Goal: Navigation & Orientation: Find specific page/section

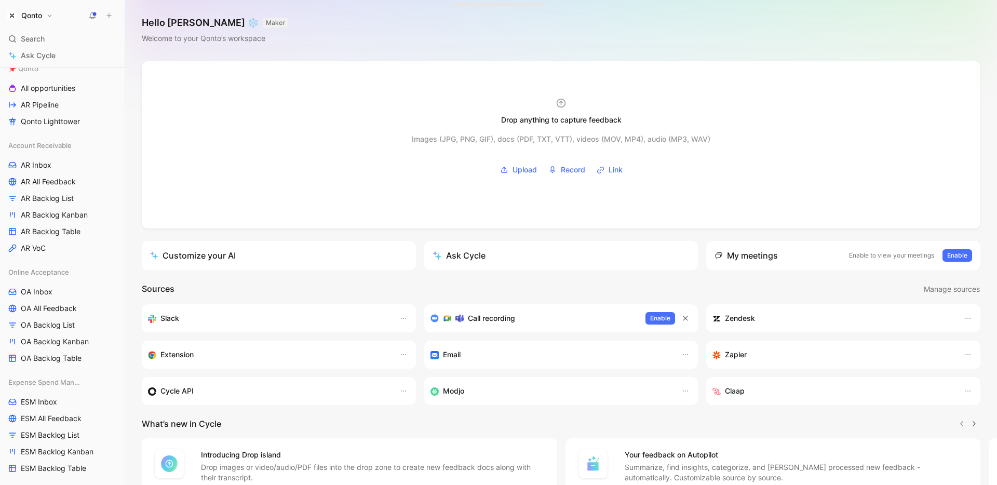
scroll to position [119, 0]
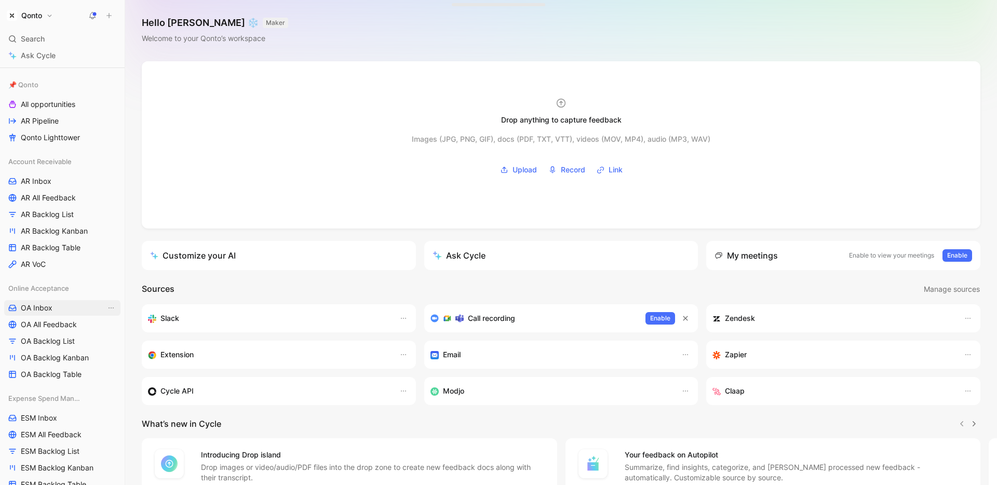
click at [45, 307] on span "OA Inbox" at bounding box center [37, 308] width 32 height 10
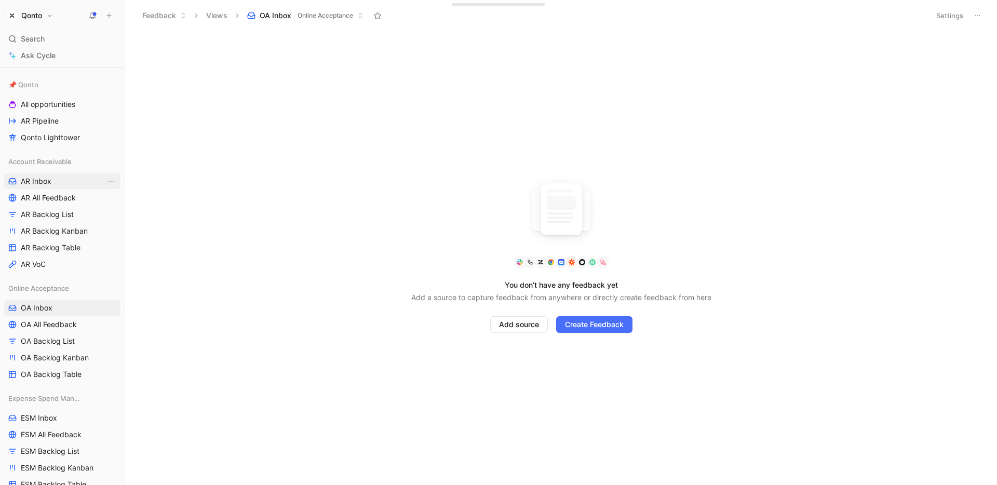
click at [35, 183] on span "AR Inbox" at bounding box center [36, 181] width 31 height 10
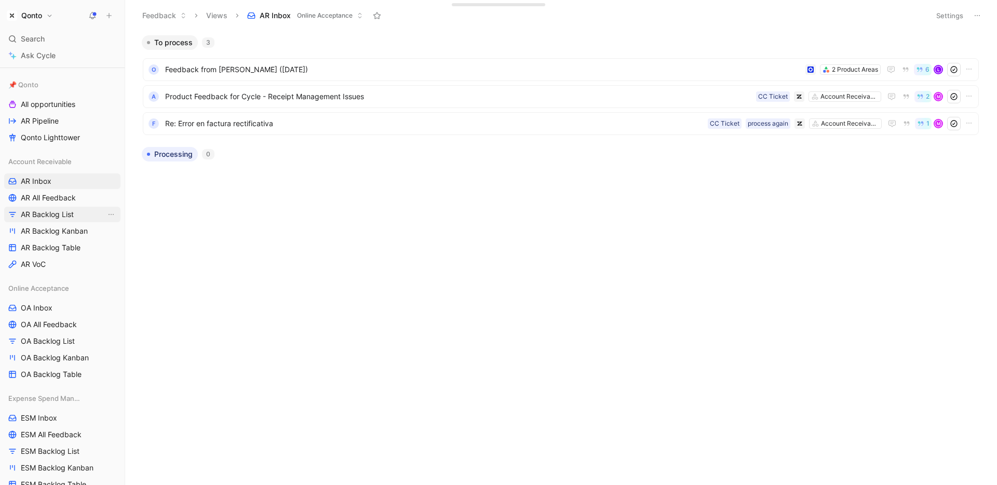
click at [48, 221] on link "AR Backlog List" at bounding box center [62, 215] width 116 height 16
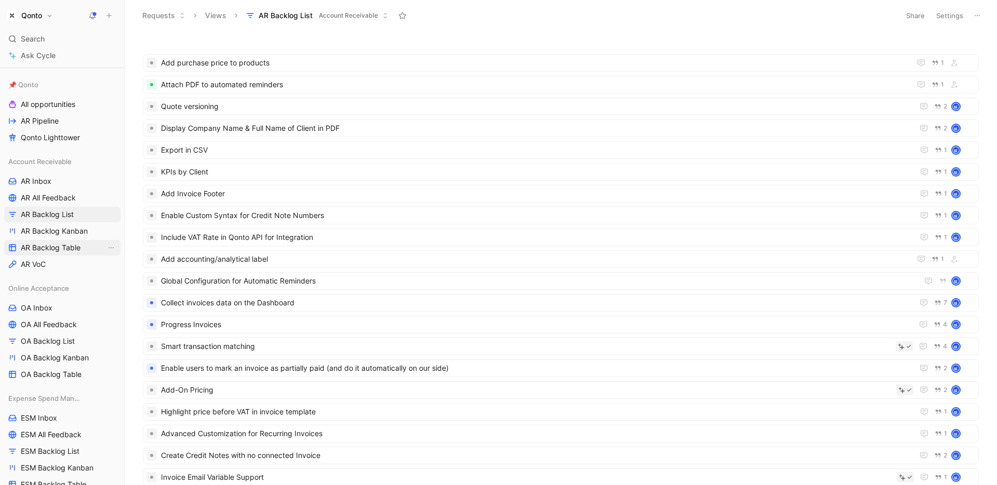
click at [55, 241] on link "AR Backlog Table" at bounding box center [62, 248] width 116 height 16
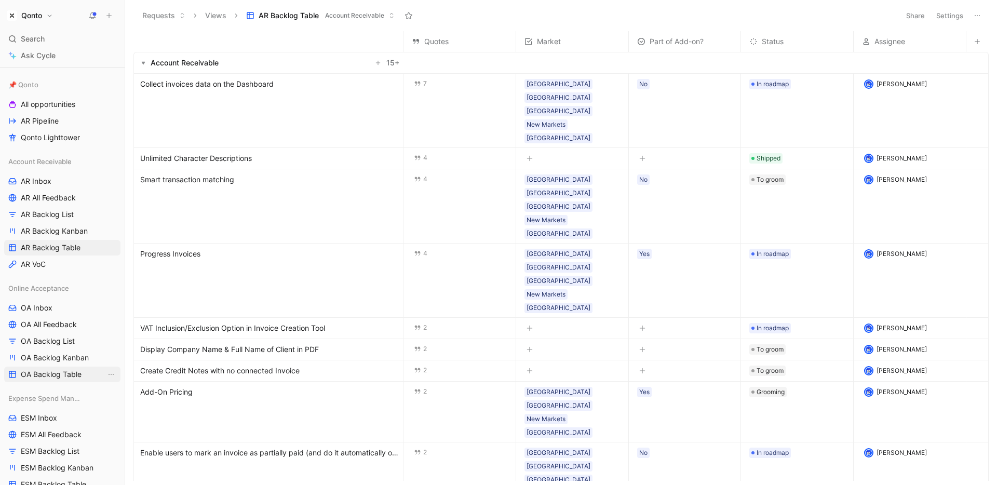
scroll to position [212, 0]
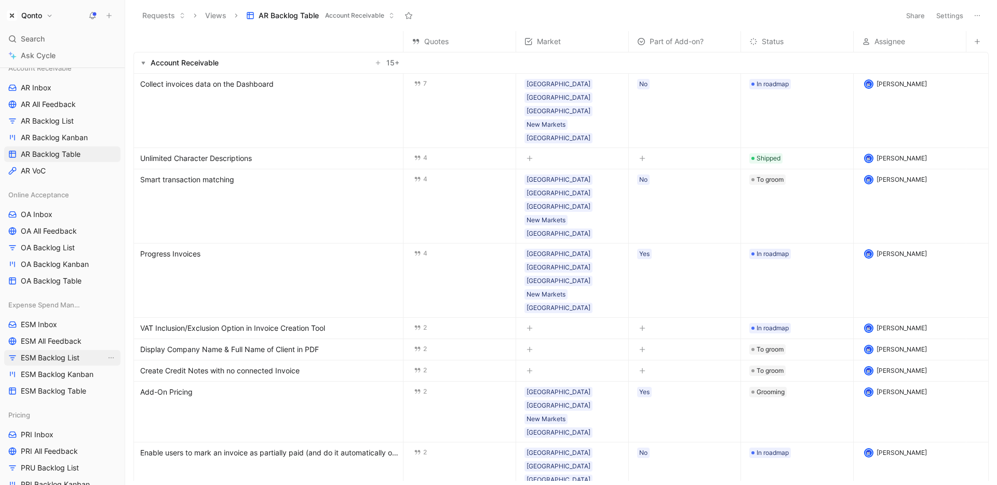
click at [49, 357] on span "ESM Backlog List" at bounding box center [50, 357] width 59 height 10
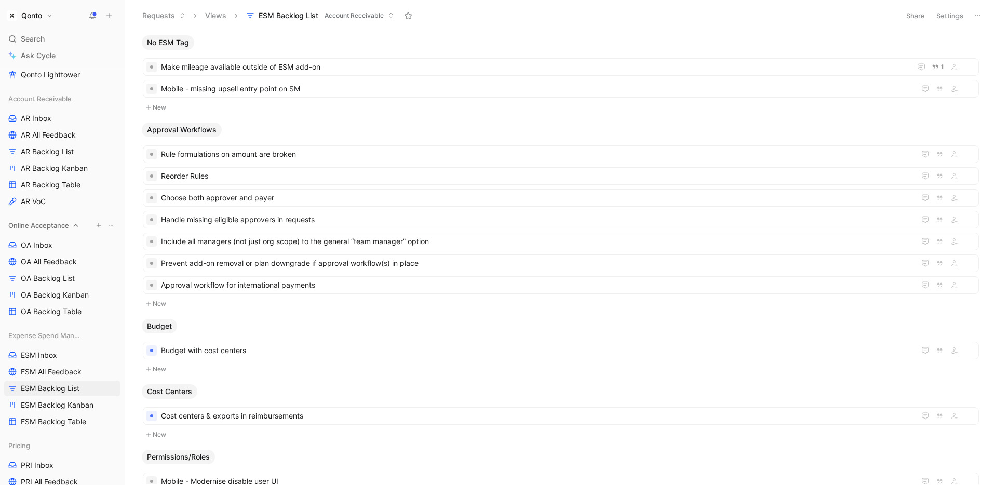
scroll to position [172, 0]
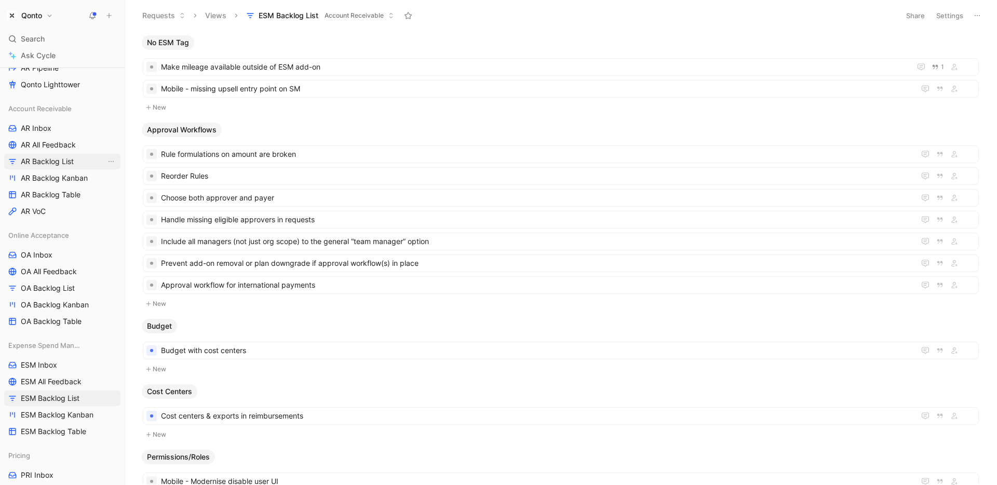
click at [48, 163] on span "AR Backlog List" at bounding box center [47, 161] width 53 height 10
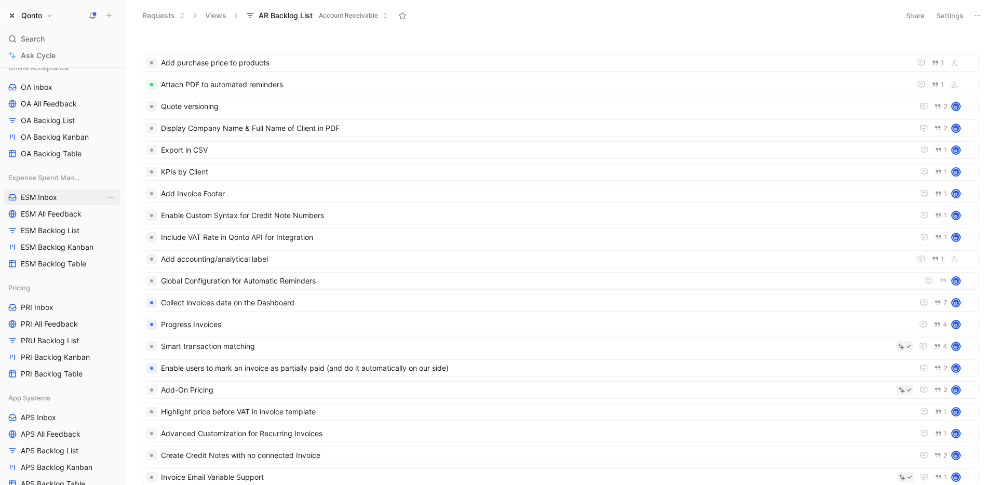
scroll to position [340, 0]
click at [45, 309] on span "PRI Inbox" at bounding box center [37, 307] width 33 height 10
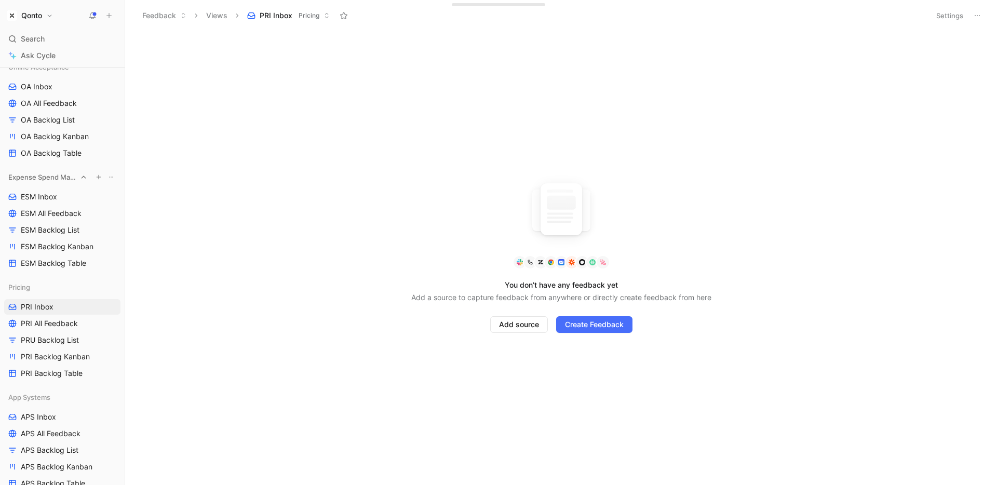
scroll to position [295, 0]
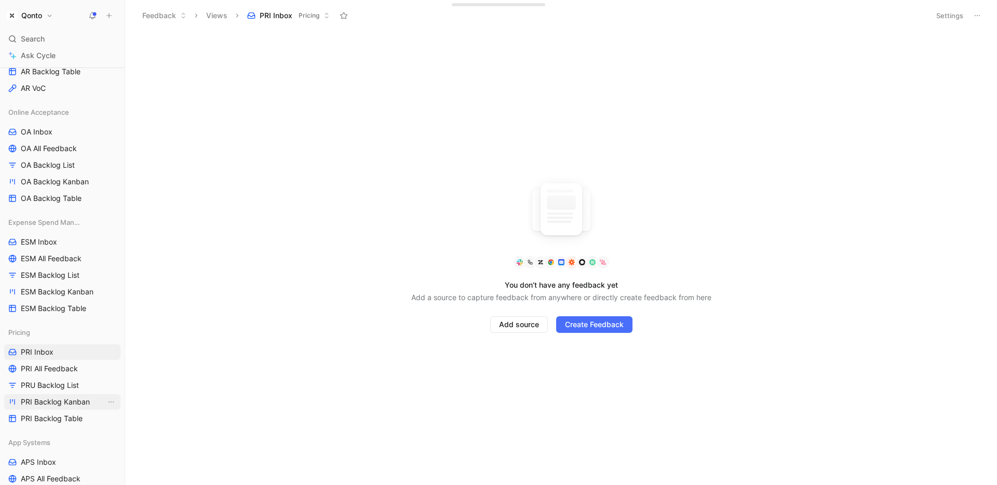
click at [52, 409] on link "PRI Backlog Kanban" at bounding box center [62, 402] width 116 height 16
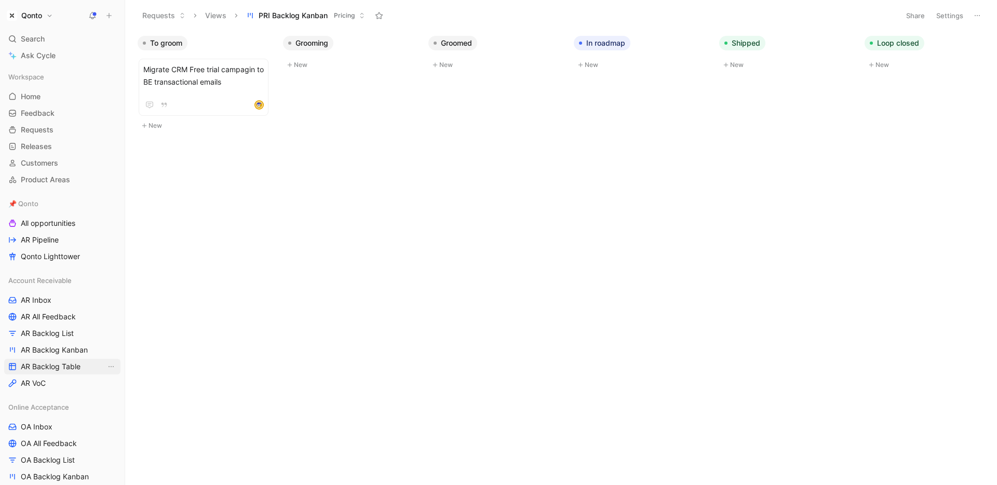
click at [58, 366] on span "AR Backlog Table" at bounding box center [51, 366] width 60 height 10
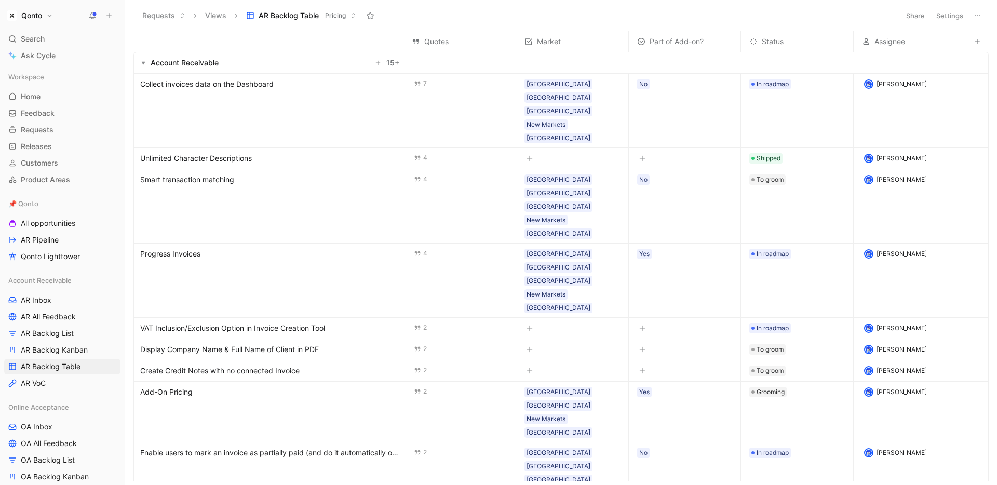
click at [44, 21] on button "Qonto" at bounding box center [29, 15] width 51 height 15
click at [49, 107] on div "Workspace settings G then S" at bounding box center [71, 107] width 128 height 17
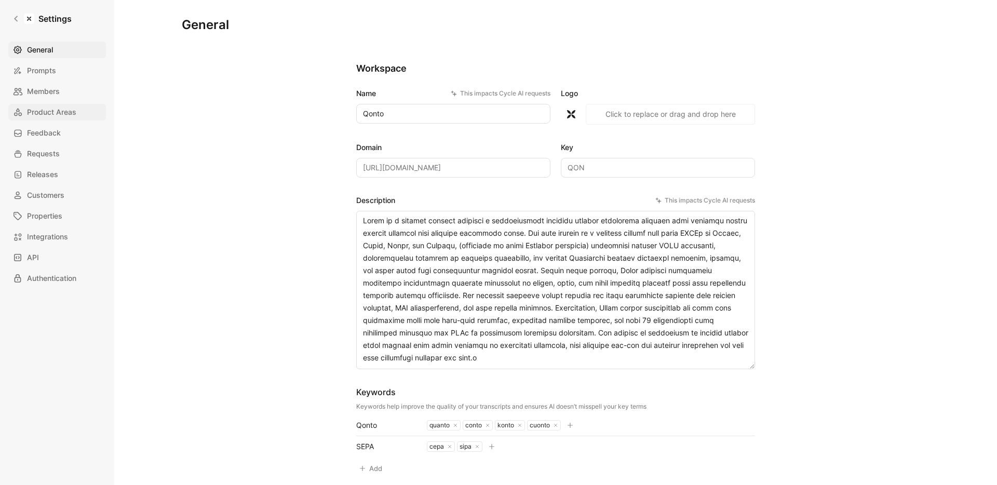
click at [61, 115] on span "Product Areas" at bounding box center [51, 112] width 49 height 12
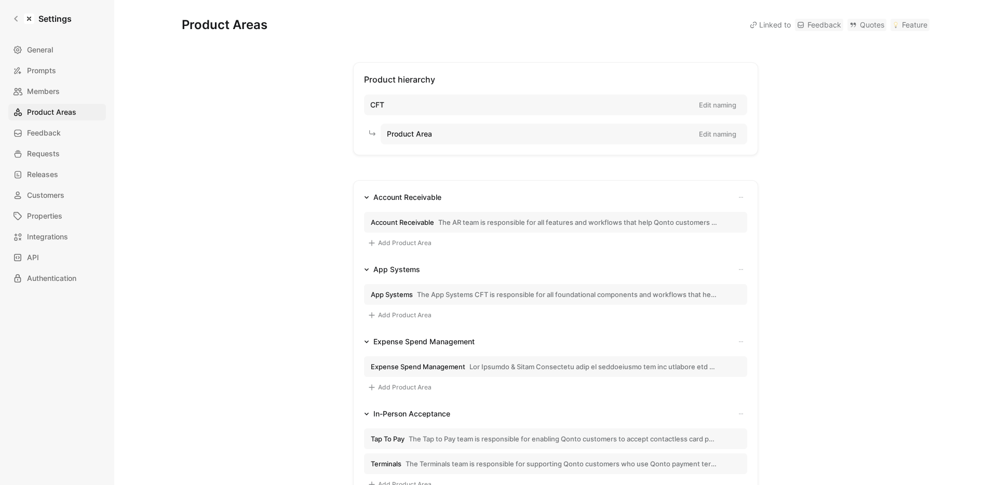
scroll to position [32, 0]
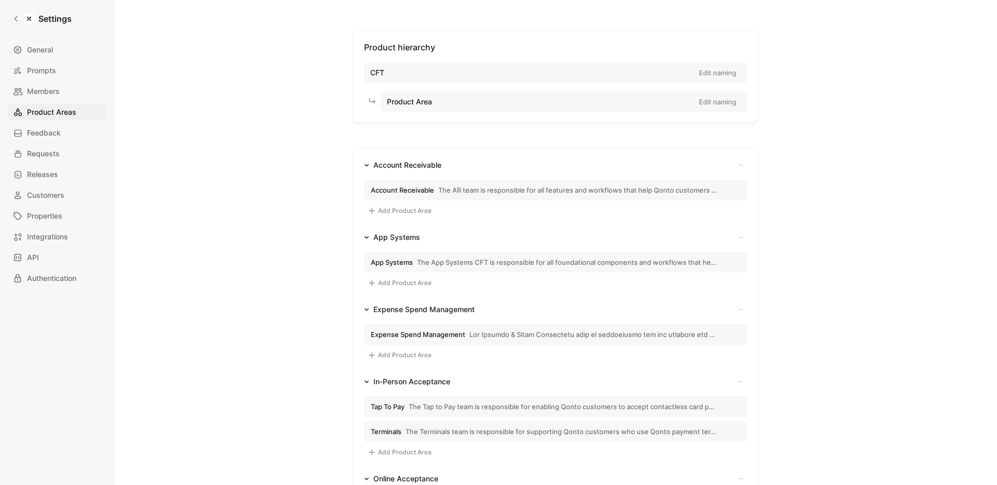
click at [463, 186] on span "The AR team is responsible for all features and workflows that help Qonto custo…" at bounding box center [577, 189] width 279 height 9
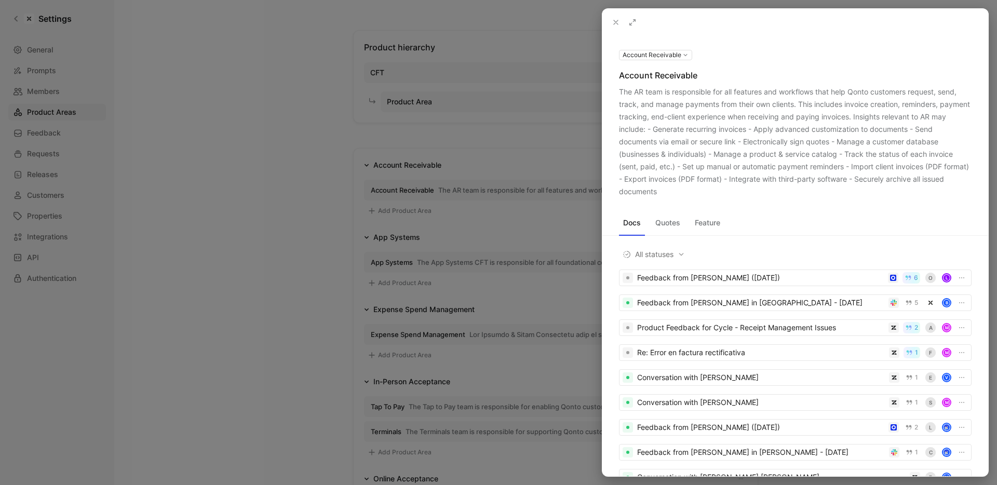
click at [620, 92] on div "The AR team is responsible for all features and workflows that help Qonto custo…" at bounding box center [795, 142] width 352 height 112
drag, startPoint x: 620, startPoint y: 92, endPoint x: 660, endPoint y: 190, distance: 105.8
click at [660, 190] on div "The AR team is responsible for all features and workflows that help Qonto custo…" at bounding box center [795, 142] width 352 height 112
click at [239, 181] on div at bounding box center [498, 242] width 997 height 485
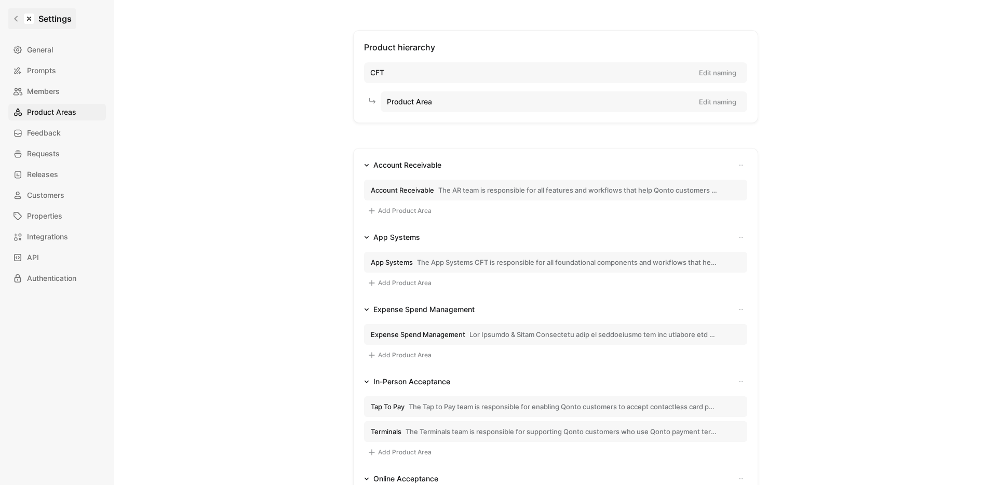
click at [12, 18] on link "Settings" at bounding box center [41, 18] width 67 height 21
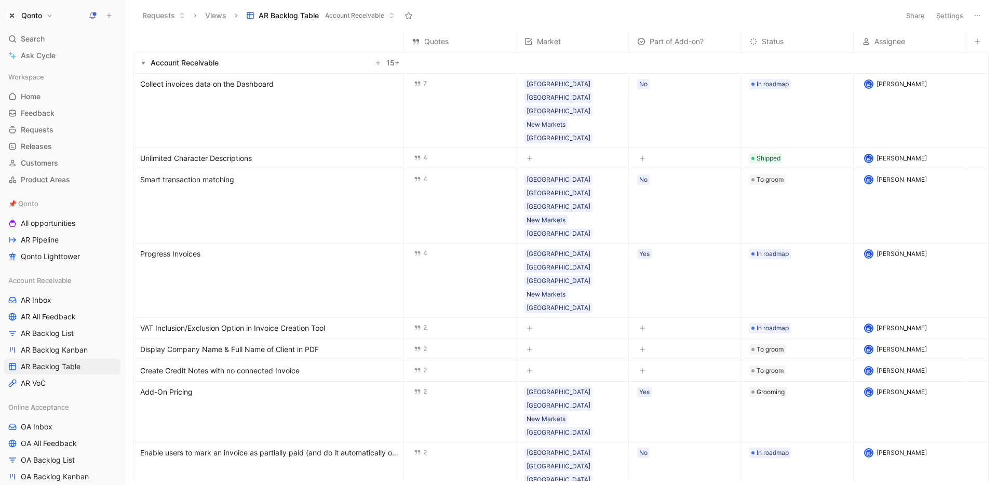
click at [253, 84] on span "Collect invoices data on the Dashboard" at bounding box center [206, 84] width 133 height 12
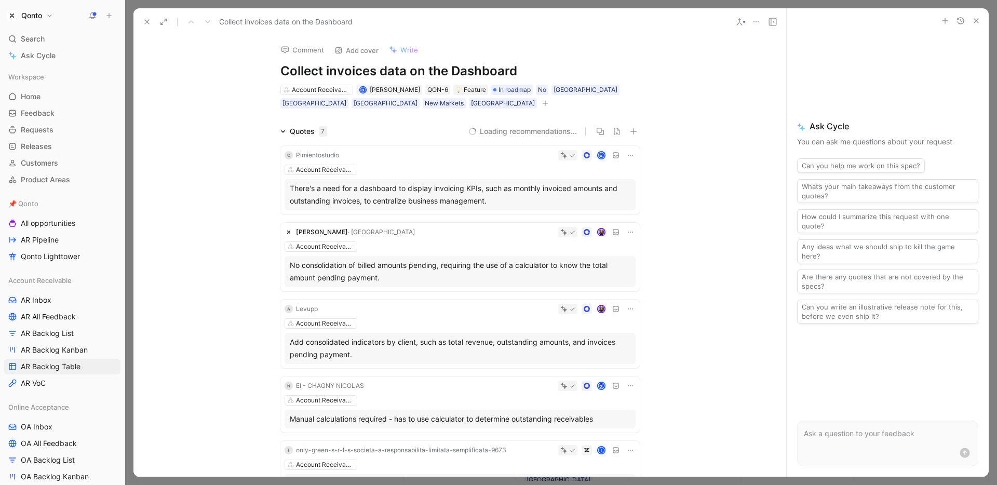
click at [280, 133] on icon at bounding box center [282, 131] width 5 height 5
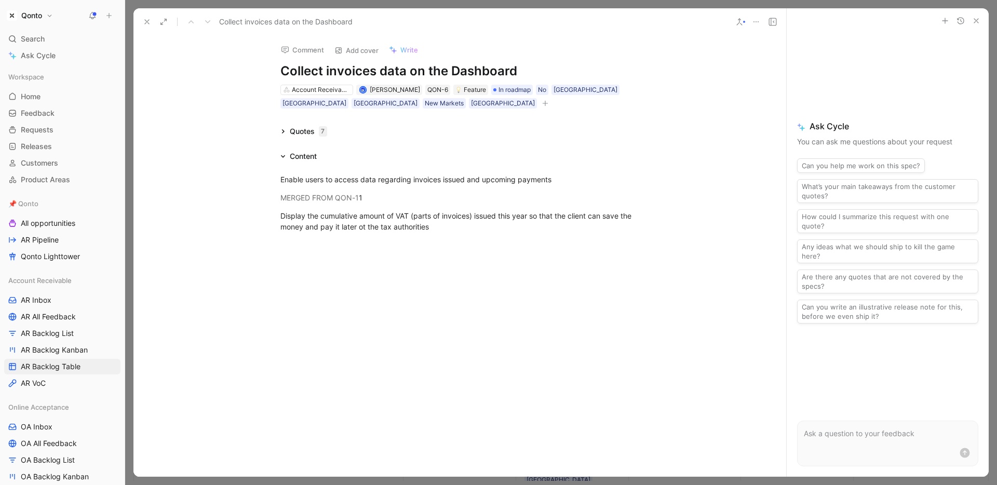
click at [280, 133] on icon at bounding box center [282, 131] width 5 height 5
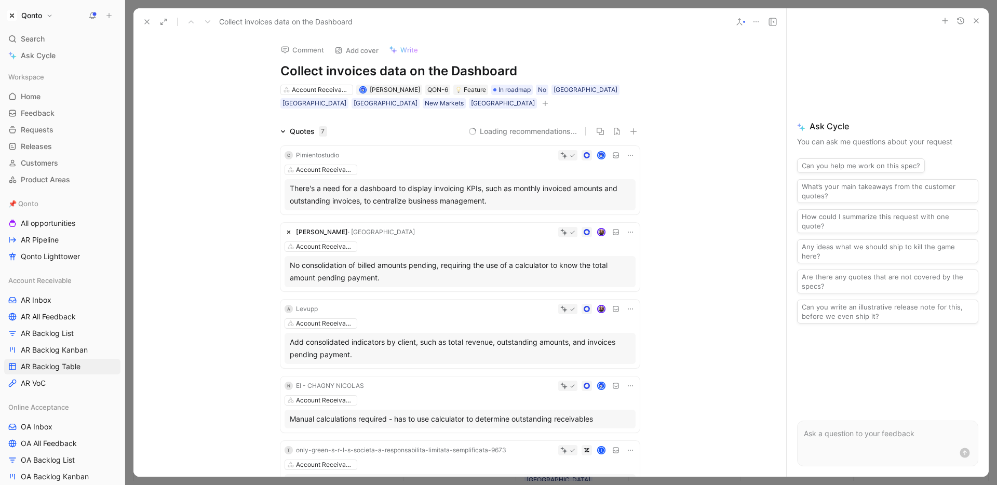
click at [283, 130] on div "Quotes 7" at bounding box center [303, 131] width 55 height 12
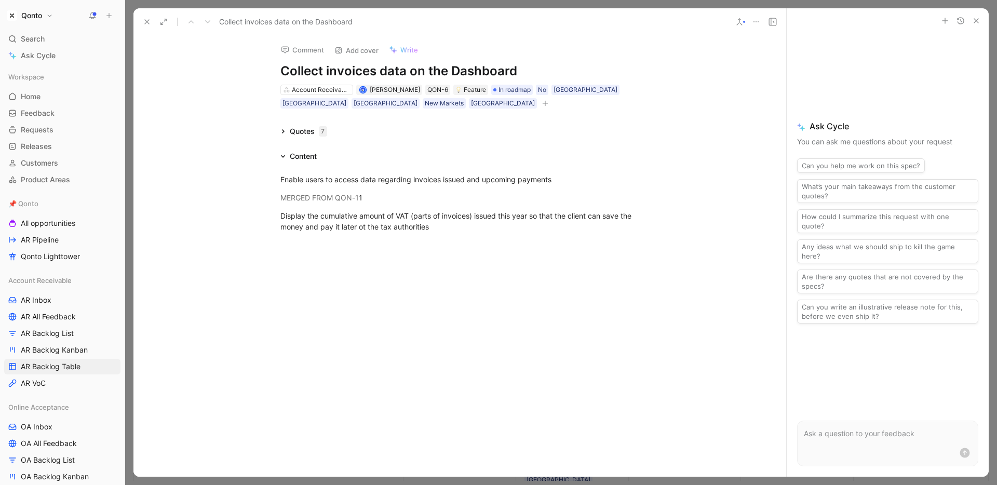
click at [297, 72] on h1 "Collect invoices data on the Dashboard" at bounding box center [459, 71] width 359 height 17
drag, startPoint x: 297, startPoint y: 72, endPoint x: 462, endPoint y: 66, distance: 165.2
click at [462, 66] on h1 "Collect invoices data on the Dashboard" at bounding box center [459, 71] width 359 height 17
click at [348, 231] on div "Display the cumulative amount of VAT (parts of invoices) issued this year so th…" at bounding box center [459, 221] width 359 height 22
click at [392, 231] on div "Display the cumulative amount of VAT (parts of invoices) issued this year so th…" at bounding box center [459, 221] width 359 height 22
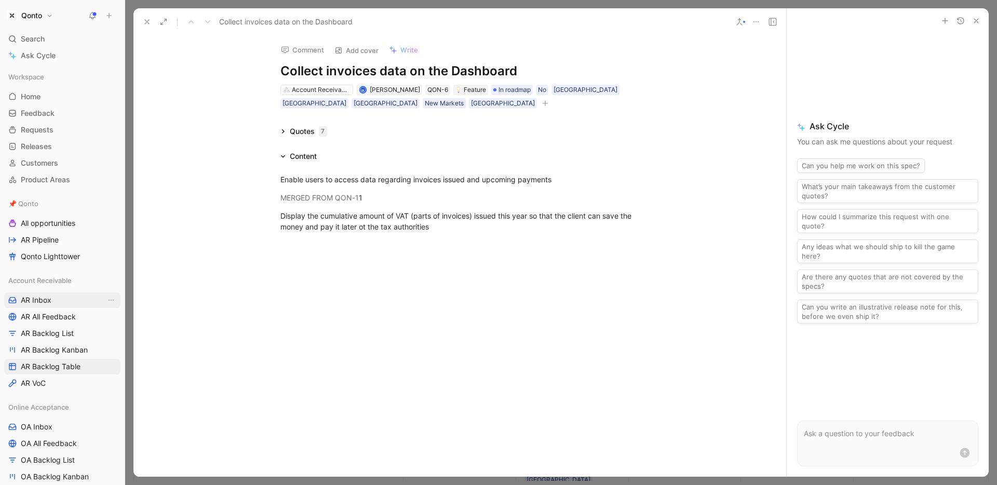
click at [50, 301] on span "AR Inbox" at bounding box center [36, 300] width 31 height 10
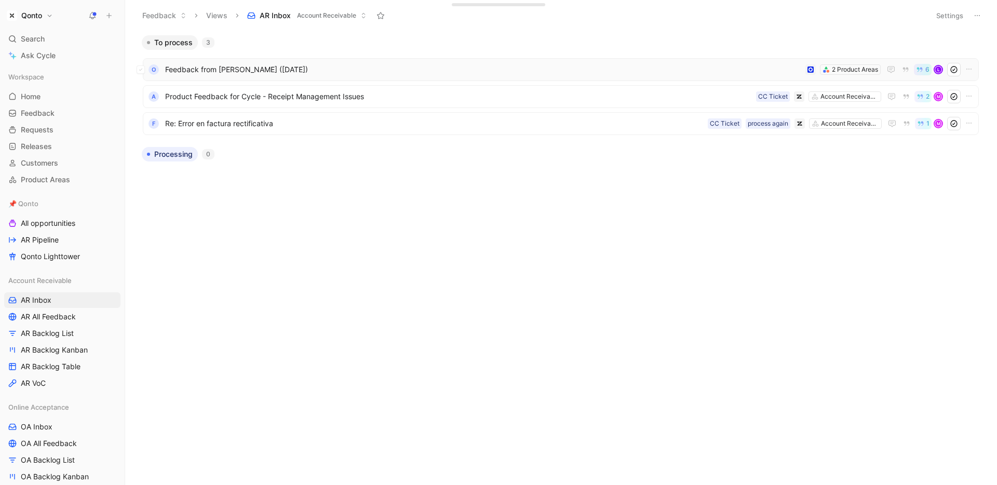
click at [406, 76] on div "O Feedback from [PERSON_NAME] ([DATE]) 2 Product Areas 6 L" at bounding box center [561, 69] width 836 height 23
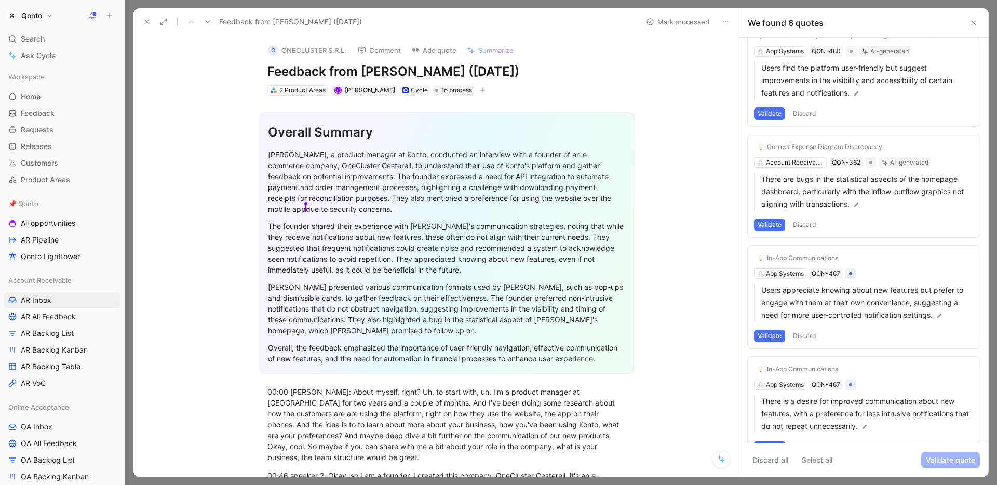
scroll to position [67, 0]
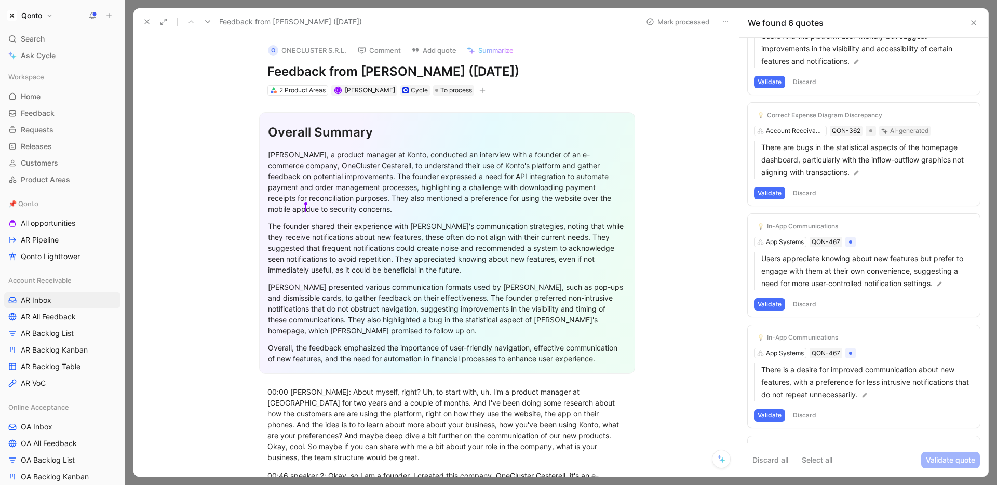
click at [147, 22] on icon at bounding box center [147, 22] width 8 height 8
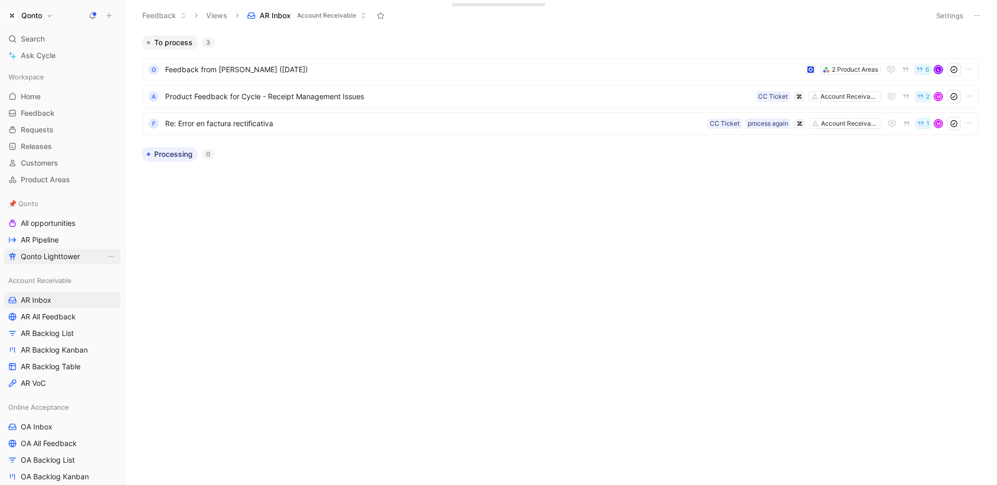
click at [51, 255] on span "Qonto Lighttower" at bounding box center [50, 256] width 59 height 10
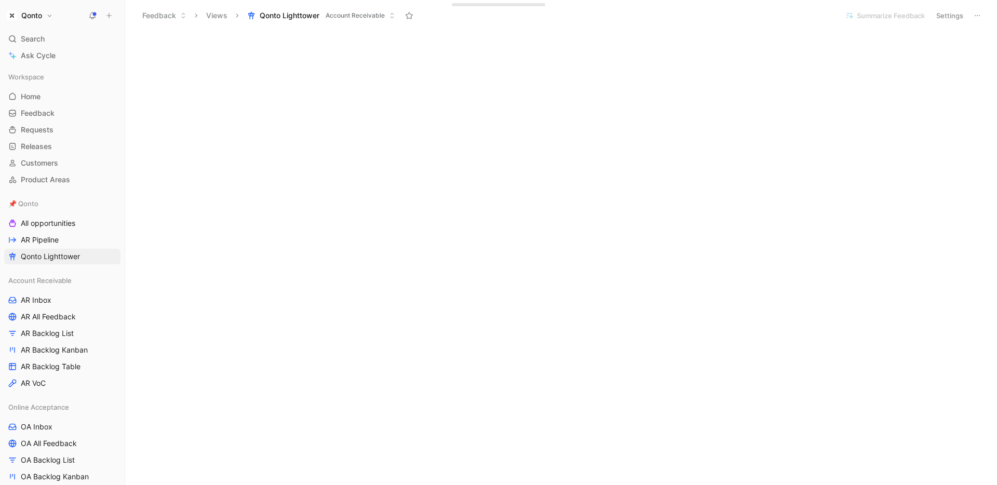
scroll to position [85, 0]
click at [60, 365] on span "AR Backlog Table" at bounding box center [51, 366] width 60 height 10
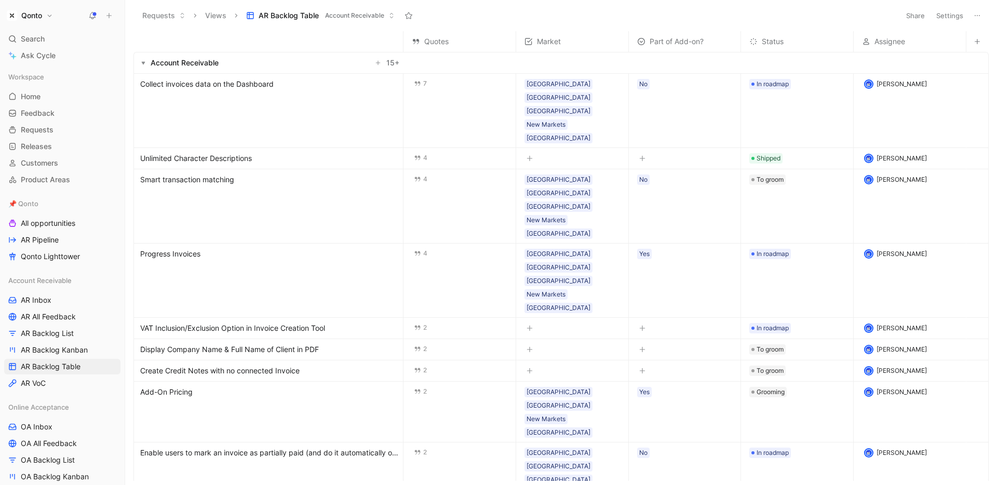
click at [259, 86] on span "Collect invoices data on the Dashboard" at bounding box center [206, 84] width 133 height 12
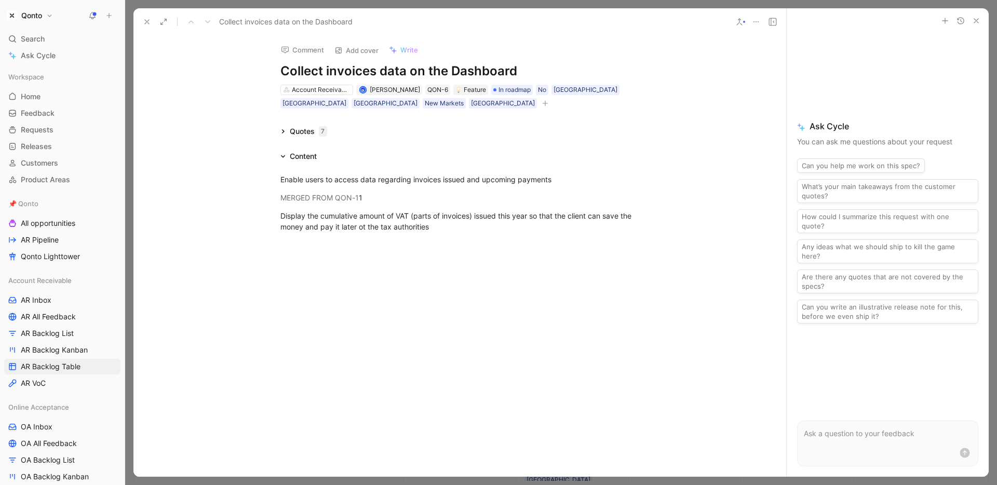
click at [281, 132] on icon at bounding box center [282, 131] width 3 height 4
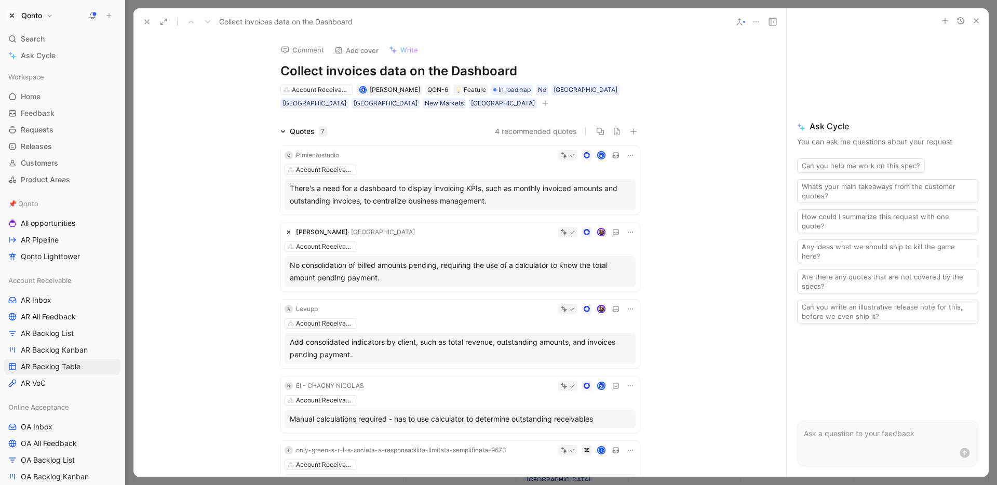
click at [148, 28] on button at bounding box center [147, 22] width 15 height 15
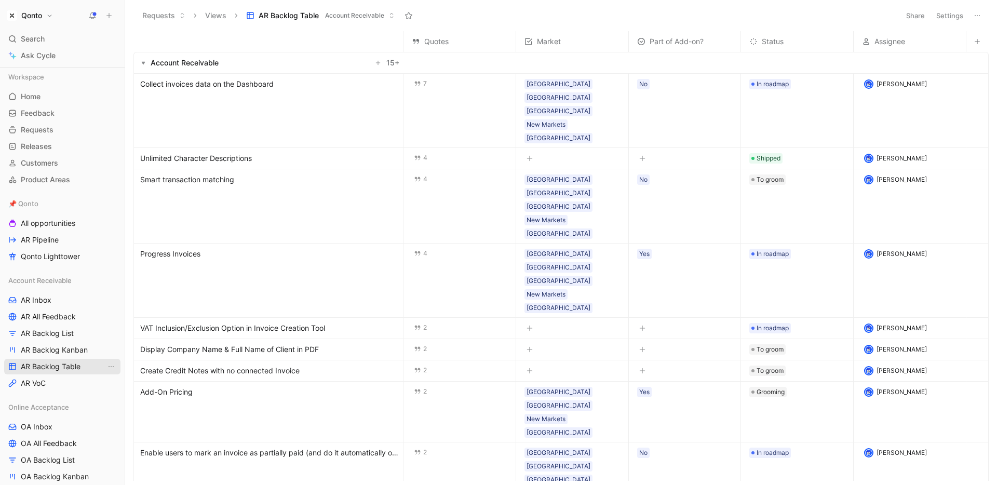
scroll to position [16, 0]
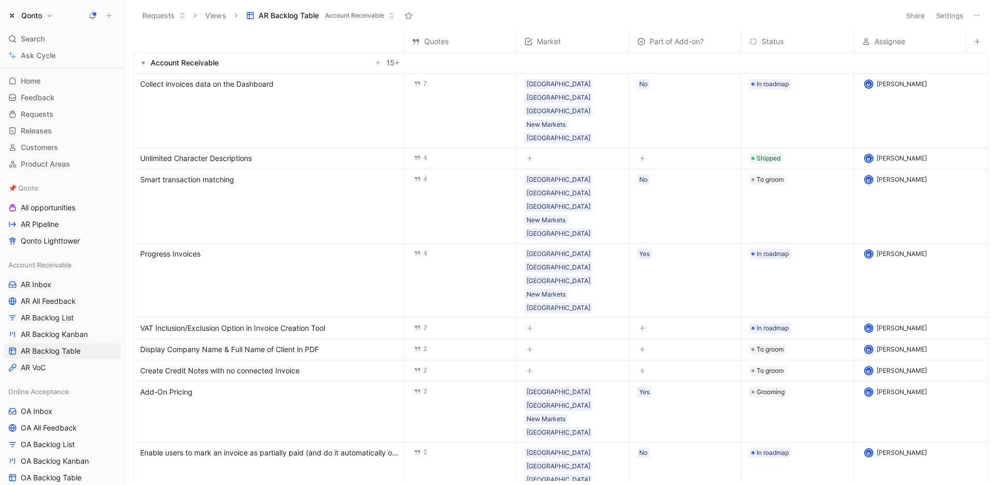
click at [33, 14] on h1 "Qonto" at bounding box center [31, 15] width 21 height 9
click at [38, 110] on div "Workspace settings G then S" at bounding box center [71, 107] width 128 height 17
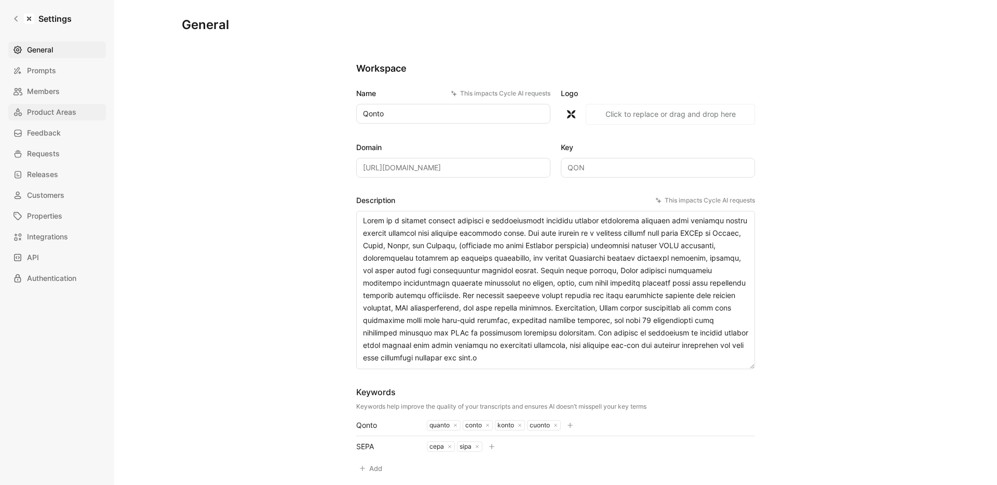
click at [47, 113] on span "Product Areas" at bounding box center [51, 112] width 49 height 12
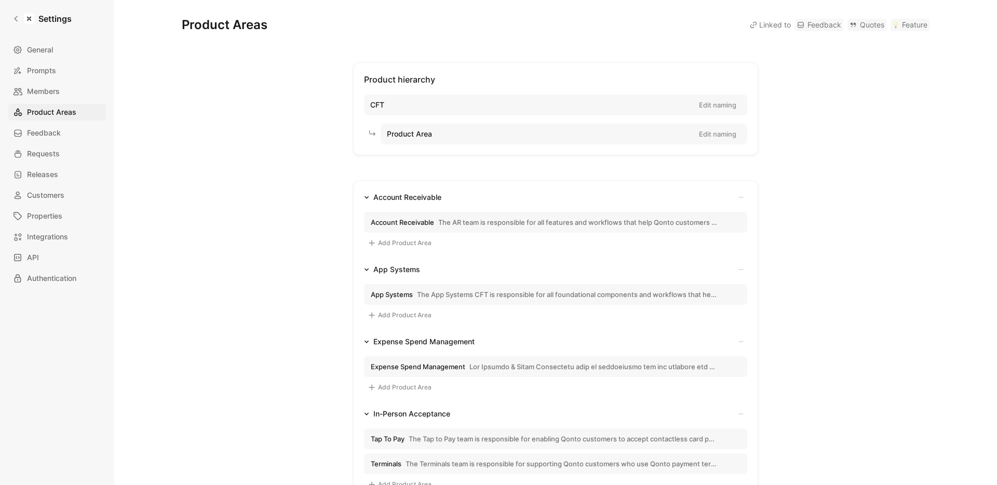
click at [567, 216] on button "Account Receivable The AR team is responsible for all features and workflows th…" at bounding box center [555, 222] width 383 height 21
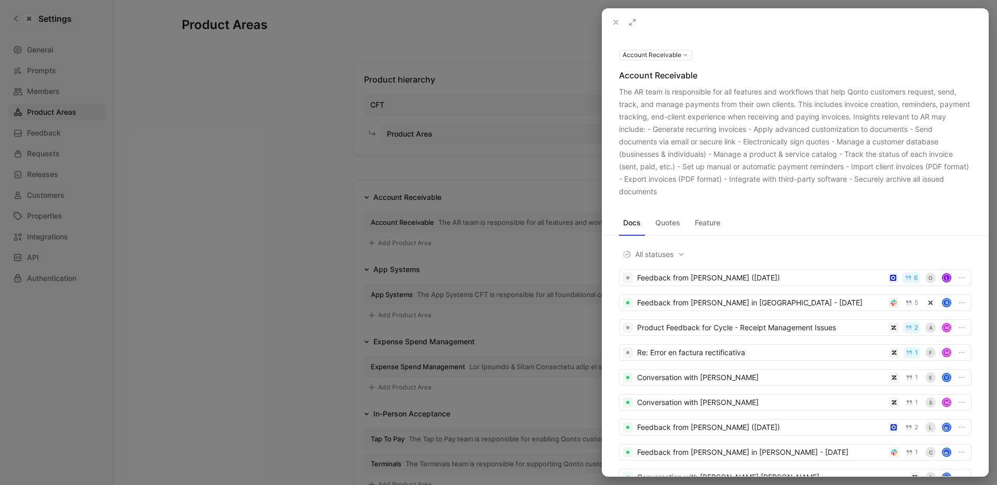
click at [636, 102] on div "The AR team is responsible for all features and workflows that help Qonto custo…" at bounding box center [795, 142] width 352 height 112
drag, startPoint x: 621, startPoint y: 91, endPoint x: 679, endPoint y: 193, distance: 116.7
click at [679, 193] on div "The AR team is responsible for all features and workflows that help Qonto custo…" at bounding box center [795, 142] width 352 height 112
drag, startPoint x: 679, startPoint y: 193, endPoint x: 624, endPoint y: 91, distance: 115.2
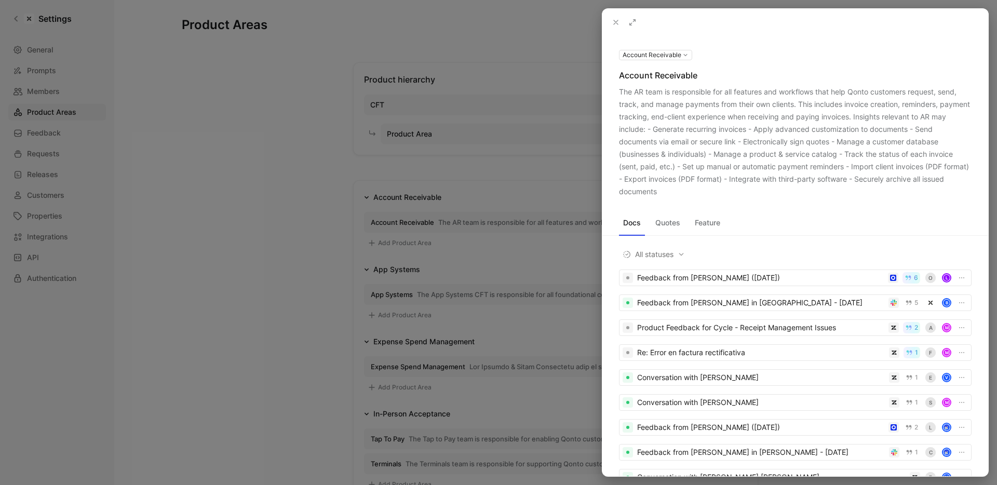
click at [624, 91] on div "The AR team is responsible for all features and workflows that help Qonto custo…" at bounding box center [795, 142] width 352 height 112
click at [289, 116] on div at bounding box center [498, 242] width 997 height 485
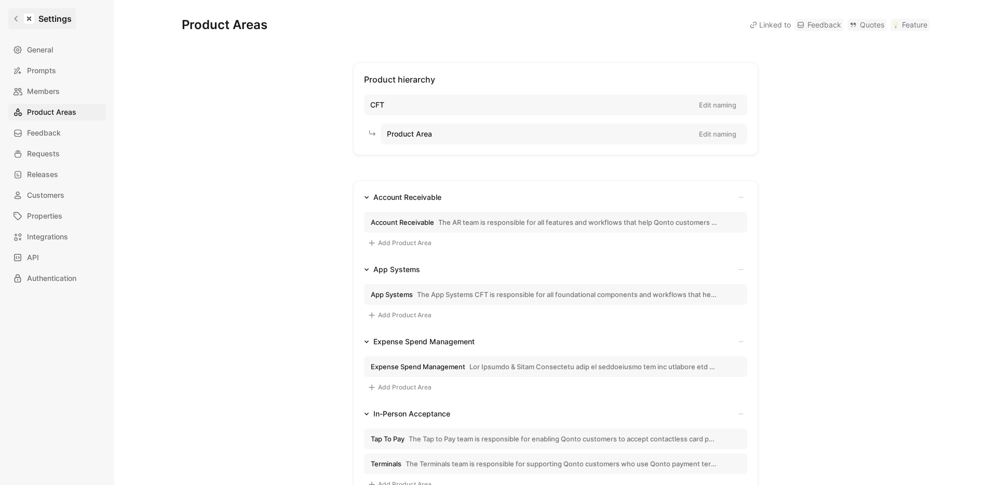
click at [16, 22] on link "Settings" at bounding box center [41, 18] width 67 height 21
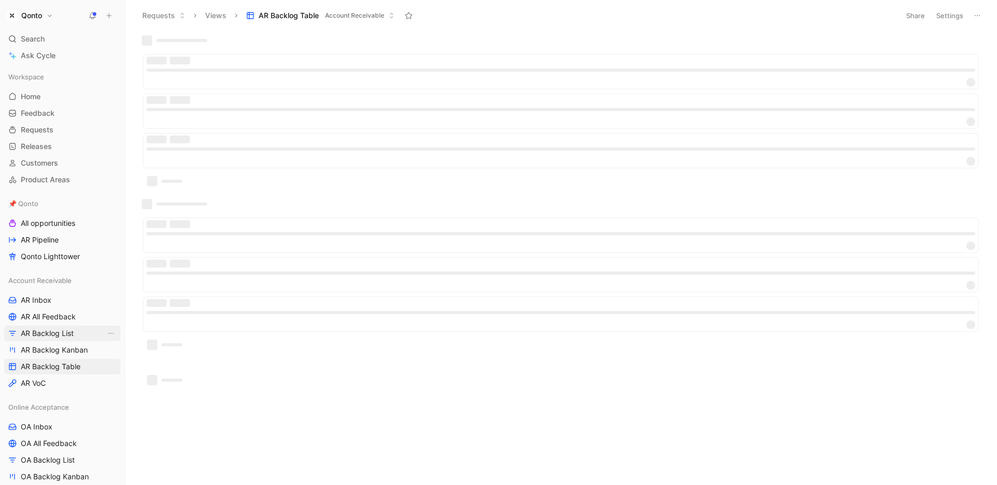
click at [49, 329] on span "AR Backlog List" at bounding box center [47, 333] width 53 height 10
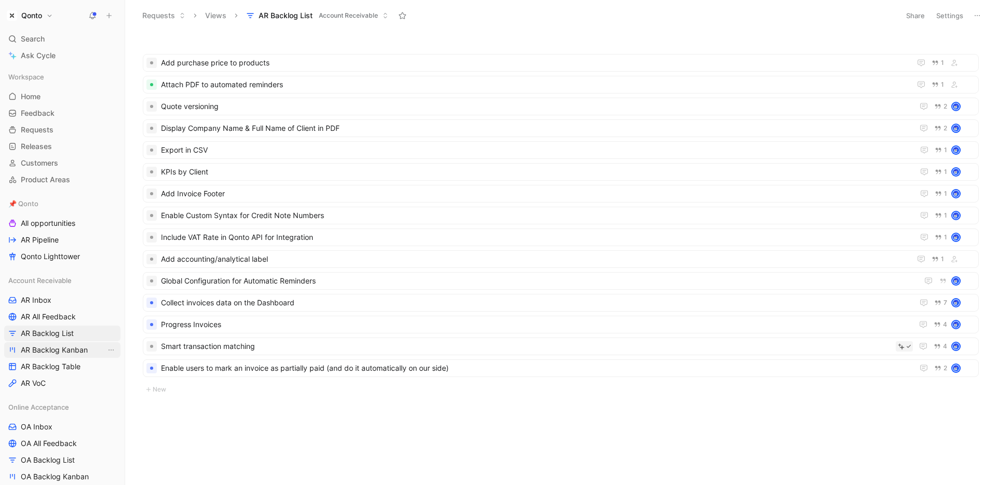
click at [59, 344] on link "AR Backlog Kanban" at bounding box center [62, 350] width 116 height 16
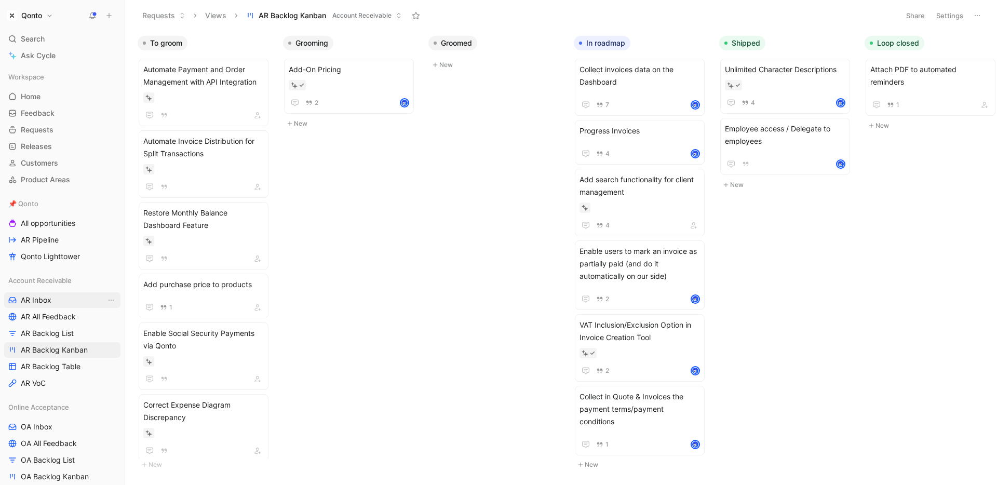
click at [61, 302] on link "AR Inbox" at bounding box center [62, 300] width 116 height 16
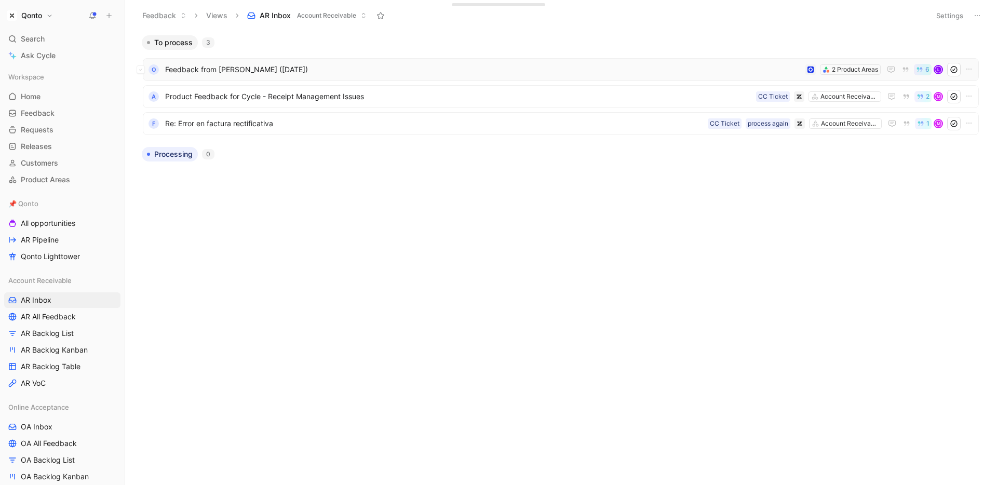
click at [499, 73] on span "Feedback from [PERSON_NAME] ([DATE])" at bounding box center [483, 69] width 636 height 12
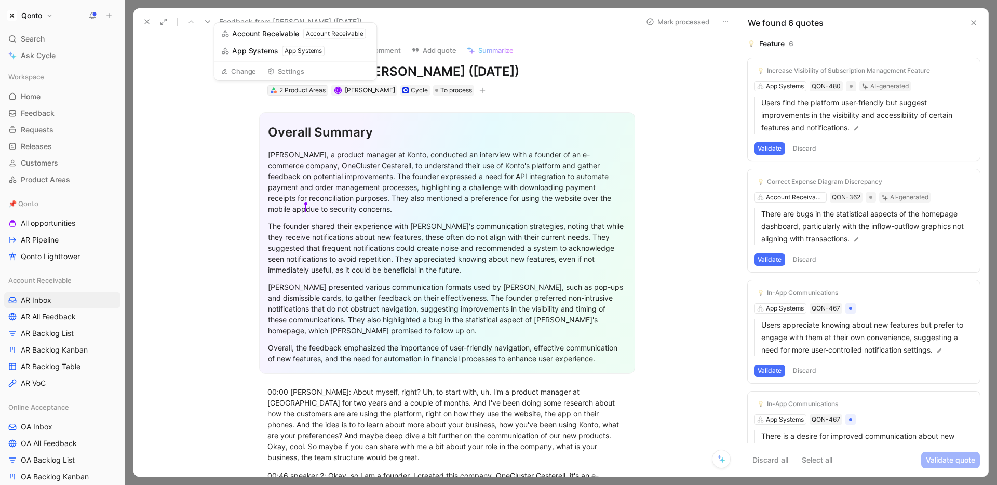
click at [284, 92] on div "2 Product Areas" at bounding box center [302, 90] width 46 height 10
click at [978, 20] on button at bounding box center [973, 23] width 12 height 12
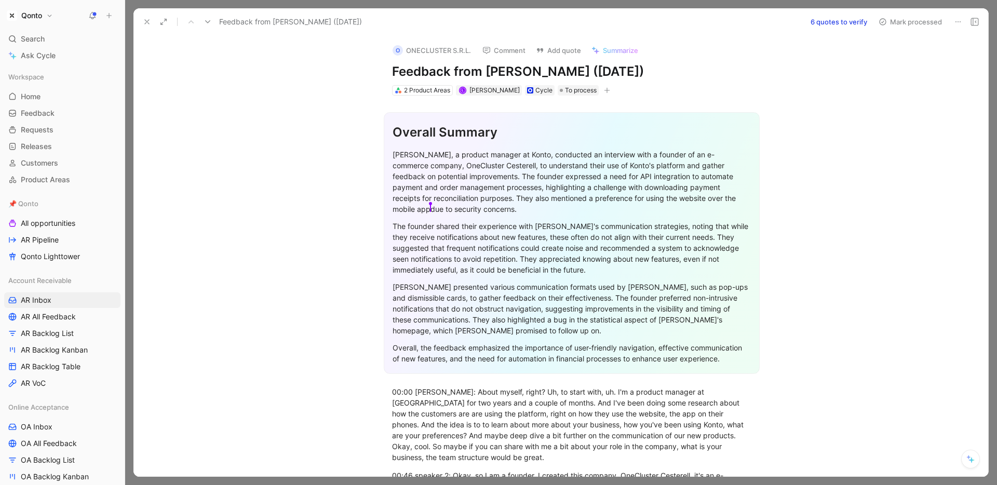
click at [143, 21] on icon at bounding box center [147, 22] width 8 height 8
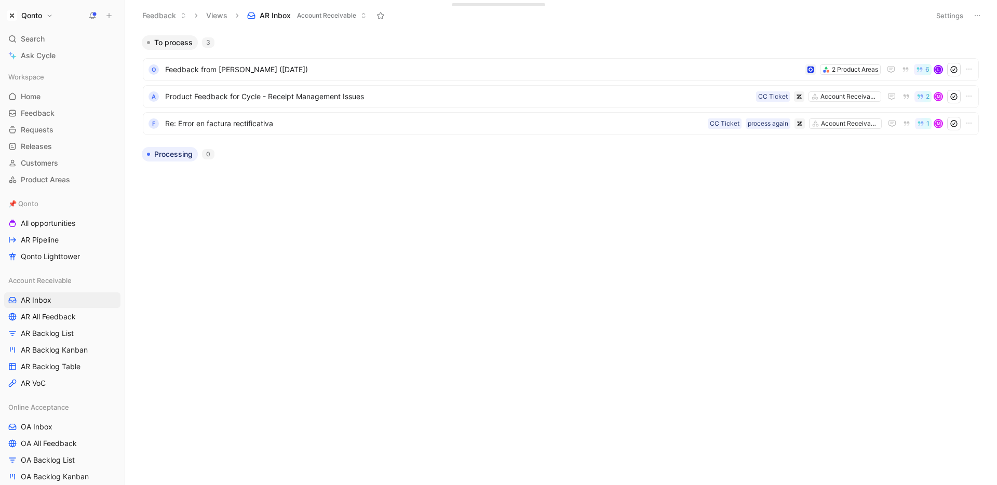
click at [39, 15] on h1 "Qonto" at bounding box center [31, 15] width 21 height 9
click at [62, 106] on div "Workspace settings G then S" at bounding box center [71, 107] width 128 height 17
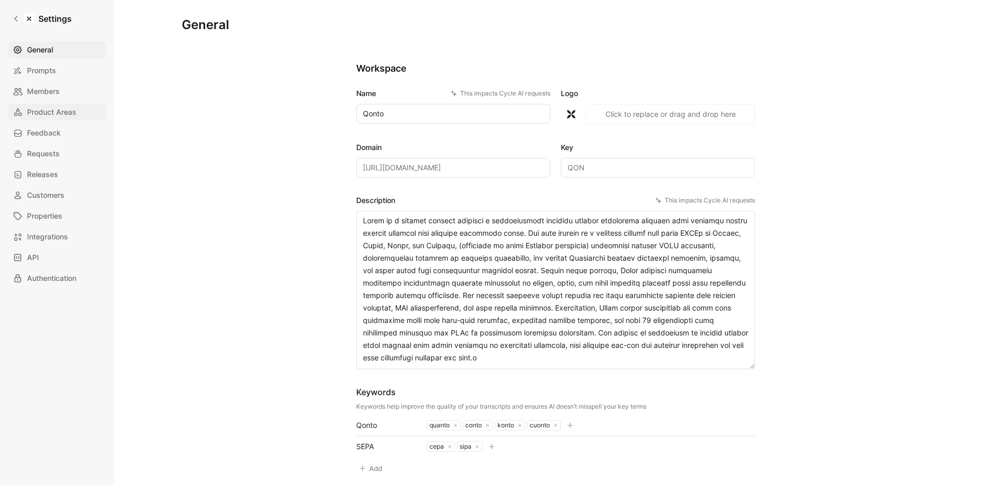
click at [63, 115] on span "Product Areas" at bounding box center [51, 112] width 49 height 12
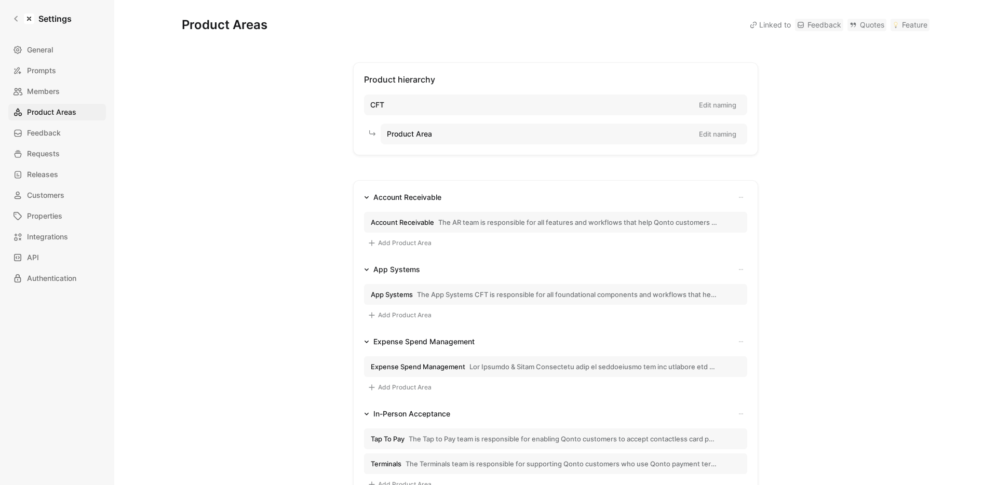
click at [469, 219] on span "The AR team is responsible for all features and workflows that help Qonto custo…" at bounding box center [577, 222] width 279 height 9
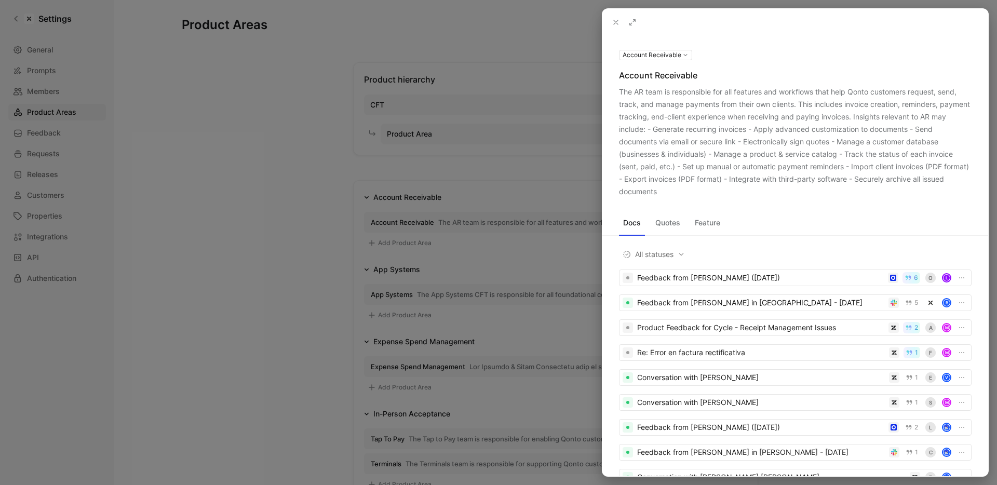
click at [626, 91] on div "The AR team is responsible for all features and workflows that help Qonto custo…" at bounding box center [795, 142] width 352 height 112
drag, startPoint x: 626, startPoint y: 91, endPoint x: 661, endPoint y: 191, distance: 105.4
click at [661, 191] on div "The AR team is responsible for all features and workflows that help Qonto custo…" at bounding box center [795, 142] width 352 height 112
copy div "The AR team is responsible for all features and workflows that help Qonto custo…"
